Goal: Use online tool/utility: Utilize a website feature to perform a specific function

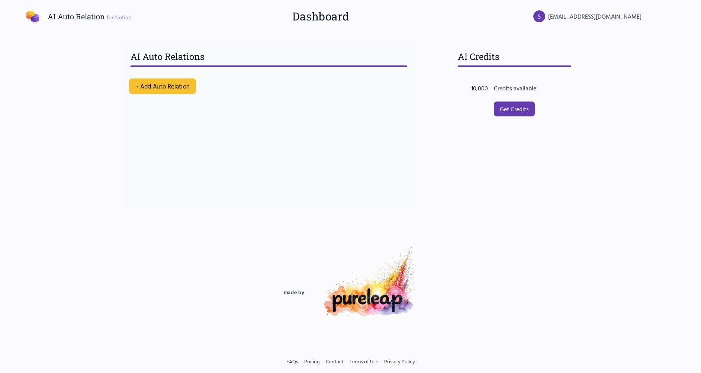
click at [176, 85] on button "+ Add Auto Relation" at bounding box center [162, 87] width 67 height 16
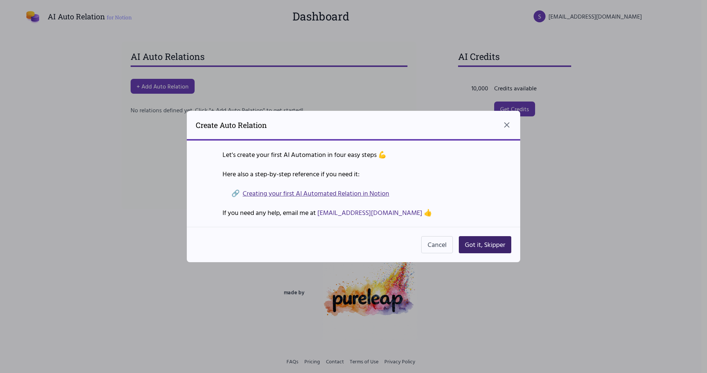
click at [486, 244] on button "Got it, Skipper" at bounding box center [485, 244] width 52 height 17
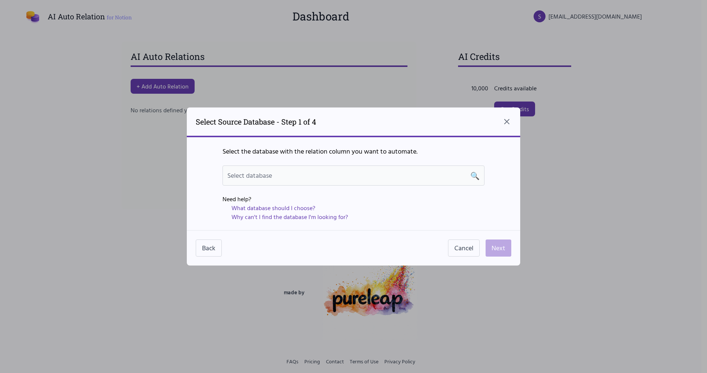
click at [473, 175] on span "🔍" at bounding box center [474, 175] width 9 height 10
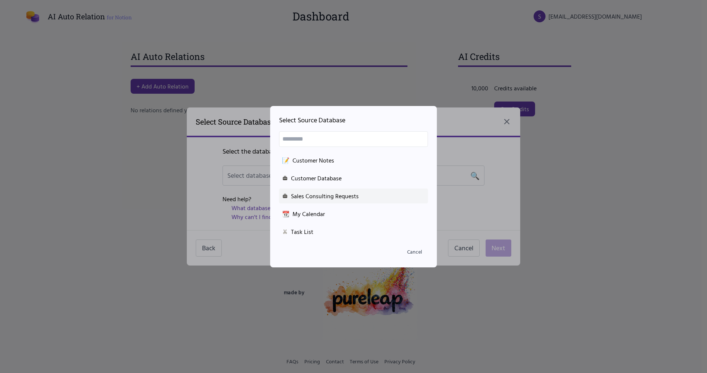
click at [377, 199] on div "Sales Consulting Requests" at bounding box center [353, 196] width 143 height 9
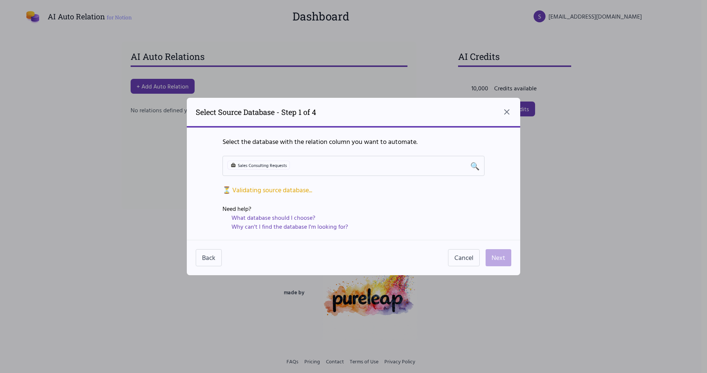
click at [298, 190] on div "⏳ Validating source database..." at bounding box center [354, 190] width 262 height 10
click at [503, 260] on button "Next" at bounding box center [499, 257] width 26 height 17
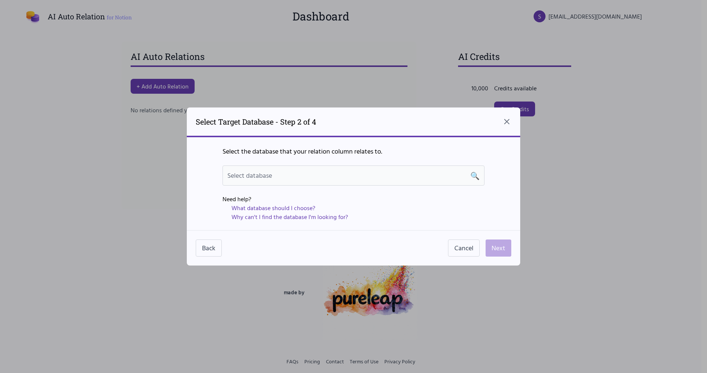
click at [475, 173] on span "🔍" at bounding box center [474, 175] width 9 height 10
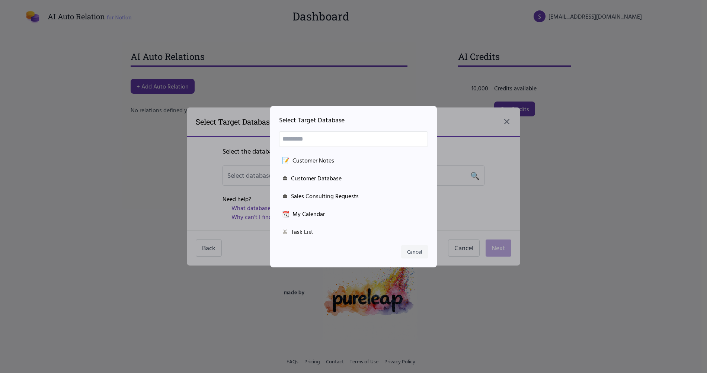
click at [410, 251] on button "Cancel" at bounding box center [414, 251] width 27 height 13
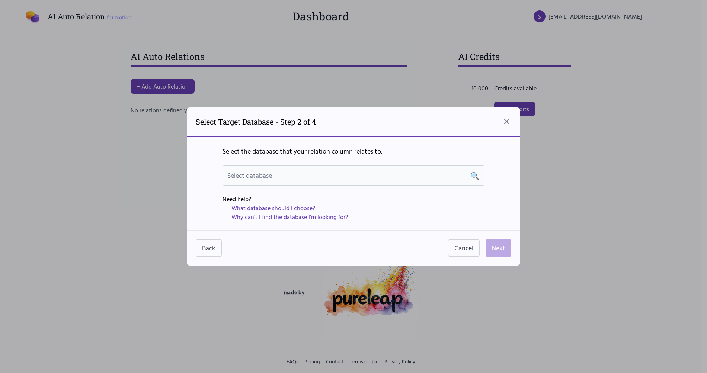
click at [468, 178] on div "Select database 🔍" at bounding box center [353, 175] width 252 height 10
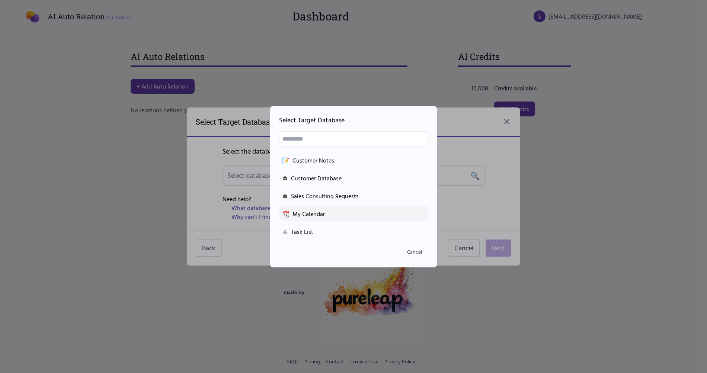
click at [390, 210] on div "📆 My Calendar" at bounding box center [353, 213] width 143 height 9
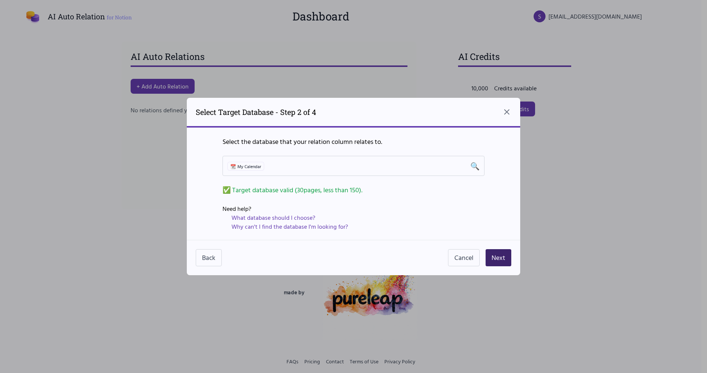
click at [494, 258] on button "Next" at bounding box center [499, 257] width 26 height 17
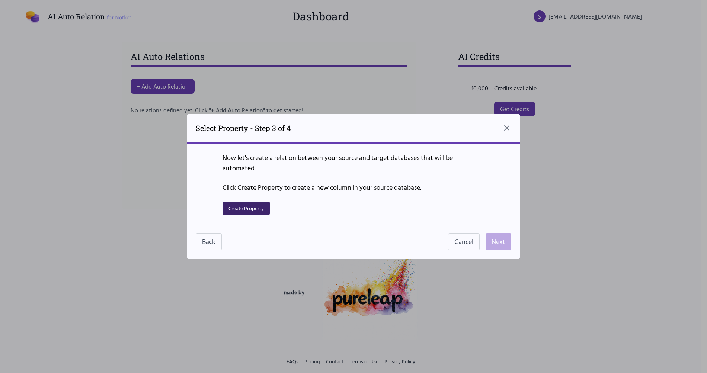
click at [236, 209] on button "Create Property" at bounding box center [246, 208] width 47 height 13
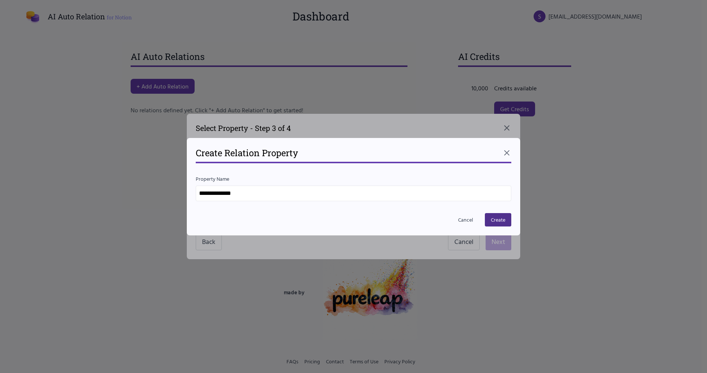
click at [259, 195] on input "**********" at bounding box center [354, 194] width 316 height 16
click at [496, 221] on button "Create" at bounding box center [498, 219] width 26 height 13
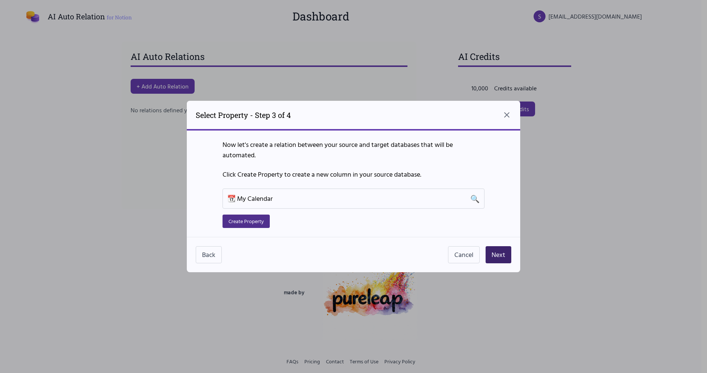
click at [501, 251] on button "Next" at bounding box center [499, 254] width 26 height 17
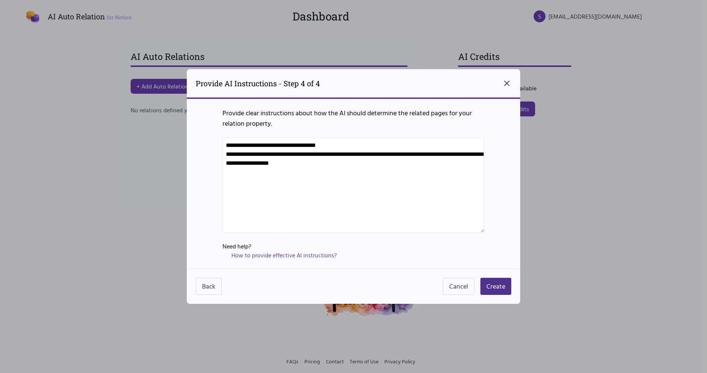
click at [503, 83] on icon "Close dialog" at bounding box center [506, 83] width 9 height 9
